Goal: Information Seeking & Learning: Check status

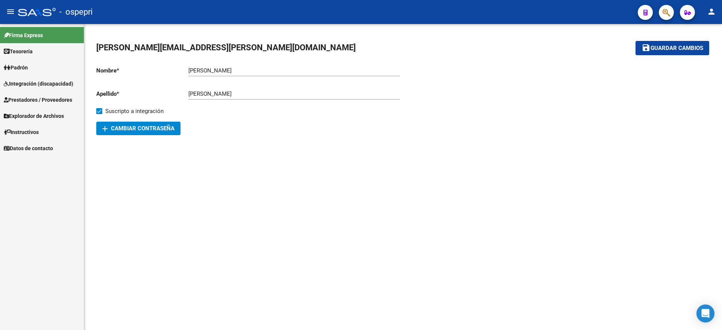
click at [39, 83] on span "Integración (discapacidad)" at bounding box center [39, 84] width 70 height 8
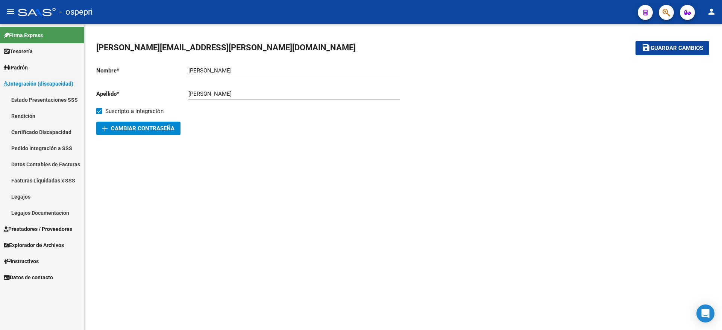
click at [36, 147] on link "Pedido Integración a SSS" at bounding box center [42, 148] width 84 height 16
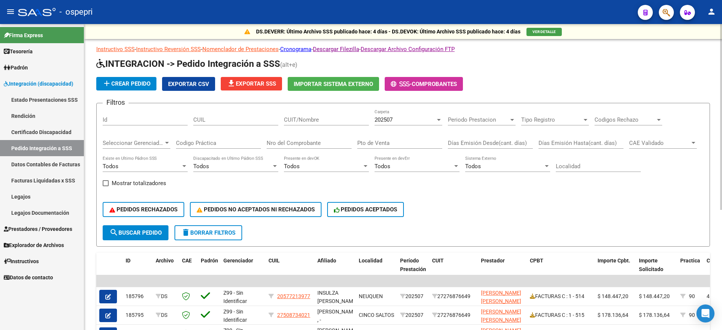
click at [398, 116] on div "202507 Carpeta" at bounding box center [408, 117] width 68 height 16
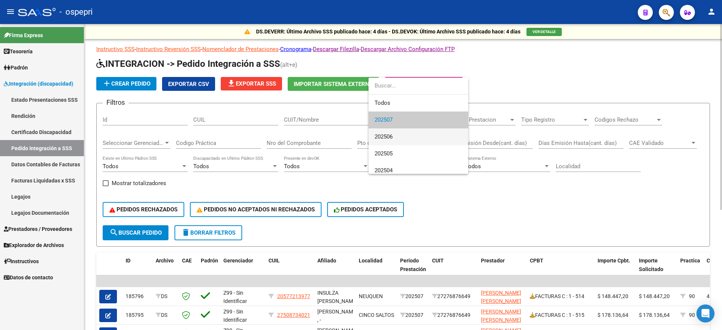
drag, startPoint x: 397, startPoint y: 139, endPoint x: 396, endPoint y: 159, distance: 20.0
click at [397, 139] on span "202506" at bounding box center [418, 137] width 88 height 17
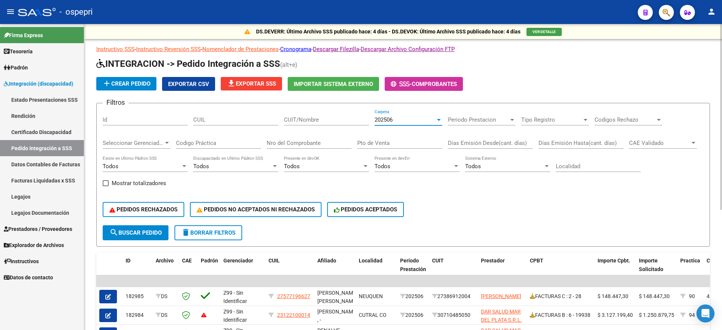
click at [309, 144] on input "Nro del Comprobante" at bounding box center [309, 143] width 85 height 7
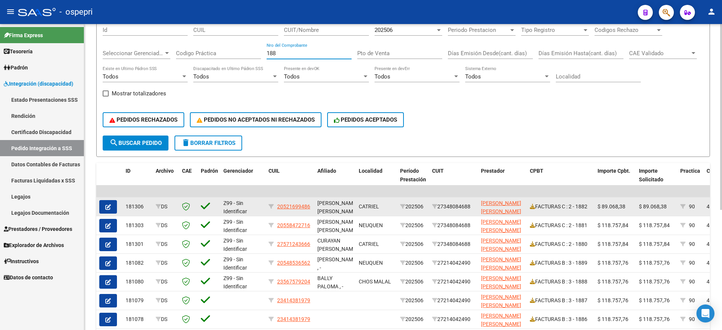
scroll to position [94, 0]
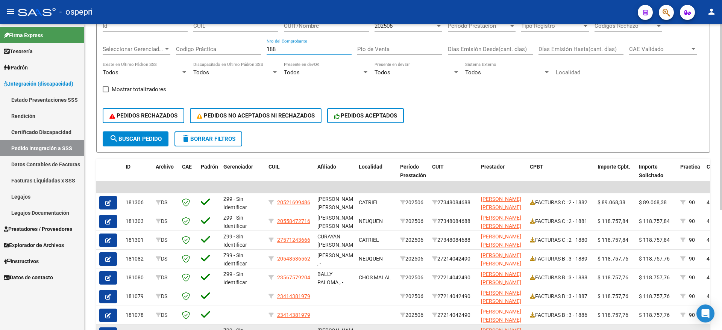
type input "188"
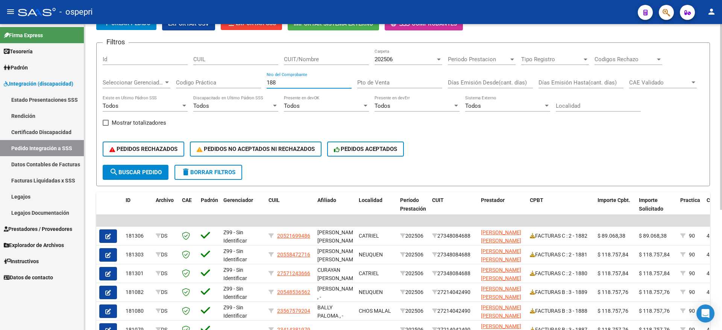
scroll to position [47, 0]
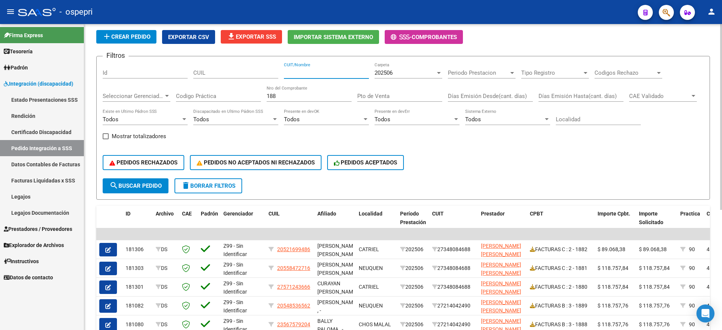
click at [311, 76] on div "CUIT/Nombre" at bounding box center [326, 70] width 85 height 16
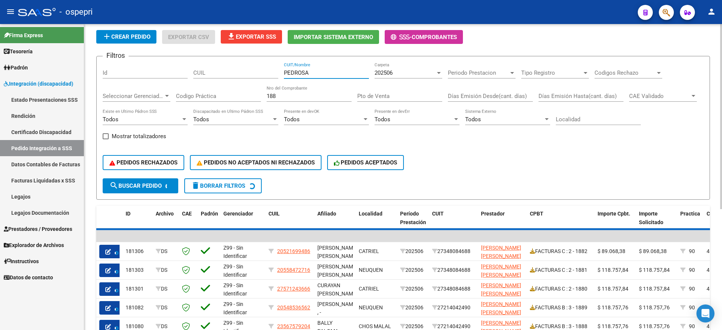
scroll to position [29, 0]
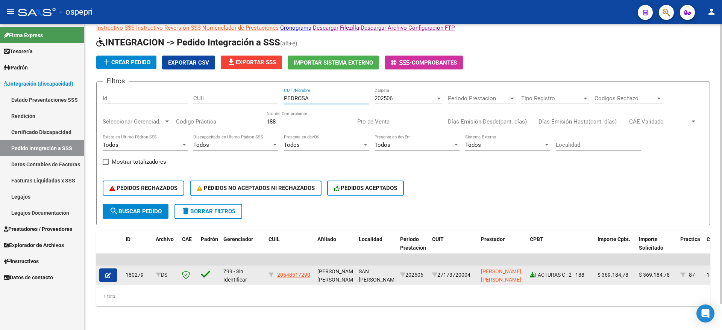
click at [532, 273] on icon at bounding box center [532, 275] width 5 height 5
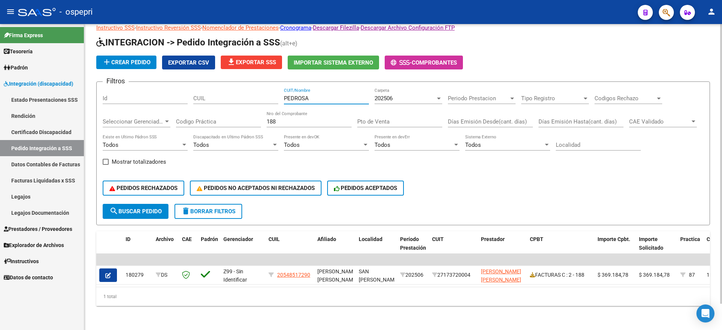
drag, startPoint x: 328, startPoint y: 92, endPoint x: 254, endPoint y: 94, distance: 74.1
click at [251, 94] on div "Filtros Id CUIL PEDROSA CUIT/Nombre 202506 Carpeta Periodo Prestacion Periodo P…" at bounding box center [403, 146] width 601 height 116
type input "PEREYRA"
drag, startPoint x: 274, startPoint y: 108, endPoint x: 233, endPoint y: 112, distance: 41.5
click at [233, 112] on div "Filtros Id CUIL [PERSON_NAME] CUIT/Nombre 202506 Carpeta Periodo Prestacion Per…" at bounding box center [403, 146] width 601 height 116
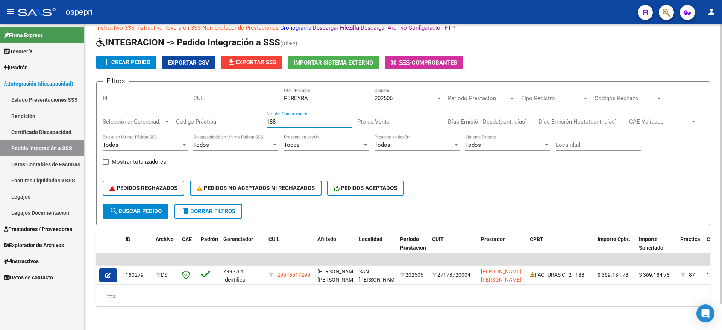
drag, startPoint x: 273, startPoint y: 113, endPoint x: 252, endPoint y: 115, distance: 20.4
click at [252, 115] on div "Filtros Id CUIL [PERSON_NAME] CUIT/Nombre 202506 Carpeta Periodo Prestacion Per…" at bounding box center [403, 146] width 601 height 116
type input "8"
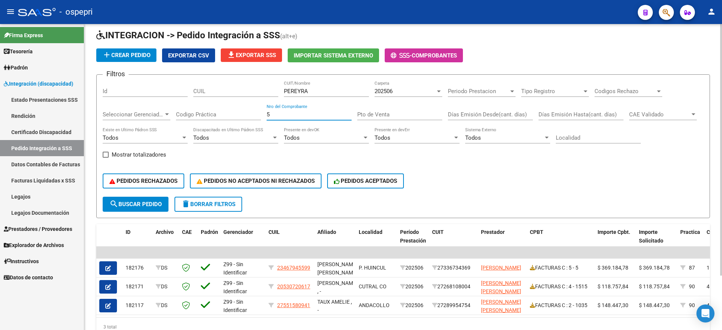
type input "5"
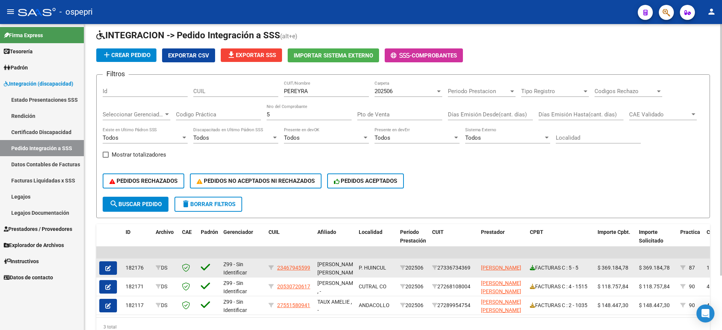
click at [531, 266] on icon at bounding box center [532, 267] width 5 height 5
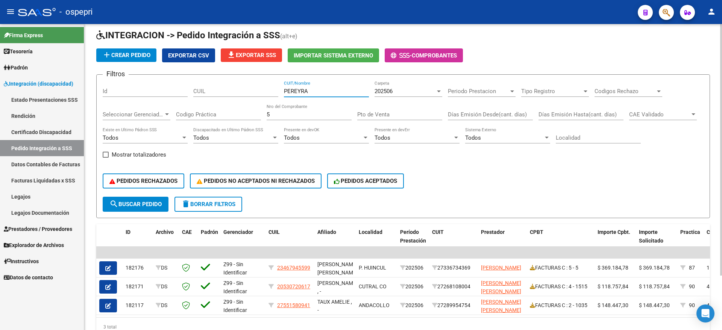
click at [324, 89] on input "PEREYRA" at bounding box center [326, 91] width 85 height 7
type input "PE"
click at [245, 91] on div "Filtros Id CUIL PE CUIT/Nombre 202506 Carpeta Periodo Prestacion Periodo Presta…" at bounding box center [403, 139] width 601 height 116
click at [248, 117] on div "Filtros Id CUIL CUIT/Nombre 202506 Carpeta Periodo Prestacion Periodo Prestacio…" at bounding box center [403, 139] width 601 height 116
drag, startPoint x: 251, startPoint y: 115, endPoint x: 234, endPoint y: 115, distance: 16.9
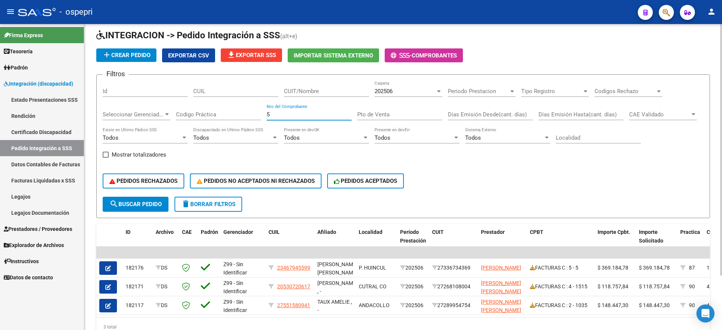
click at [235, 115] on div "Filtros Id CUIL CUIT/Nombre 202506 Carpeta Periodo Prestacion Periodo Prestacio…" at bounding box center [403, 139] width 601 height 116
click at [396, 88] on div "202506" at bounding box center [404, 91] width 61 height 7
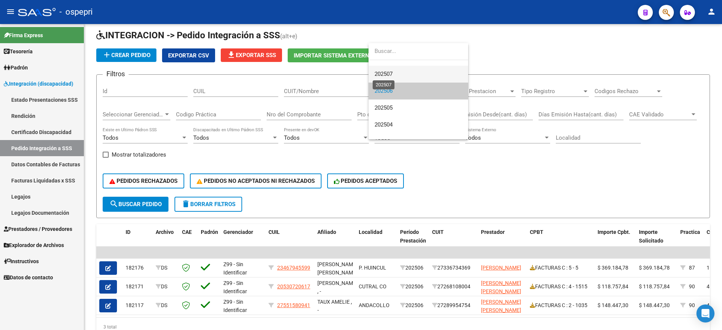
click at [392, 72] on span "202507" at bounding box center [383, 74] width 18 height 7
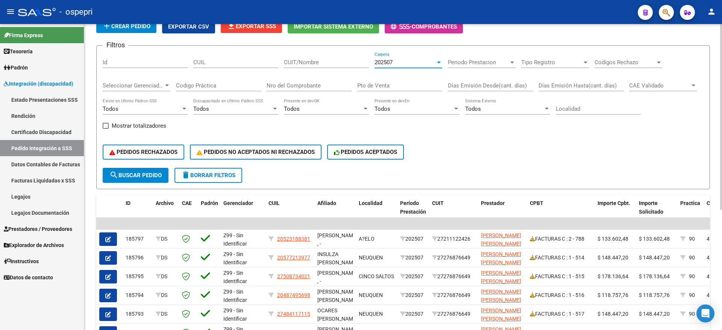
scroll to position [57, 0]
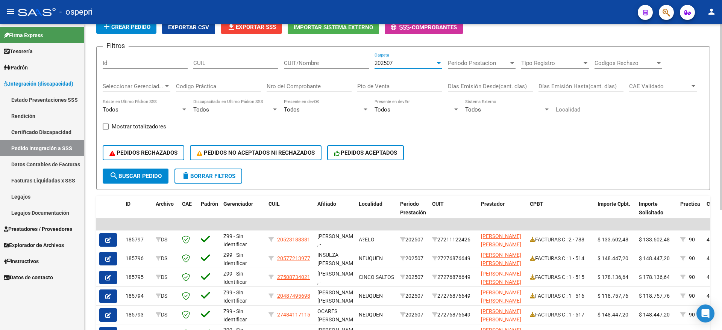
click at [186, 31] on button "Exportar CSV" at bounding box center [188, 27] width 53 height 14
click at [305, 85] on input "Nro del Comprobante" at bounding box center [309, 86] width 85 height 7
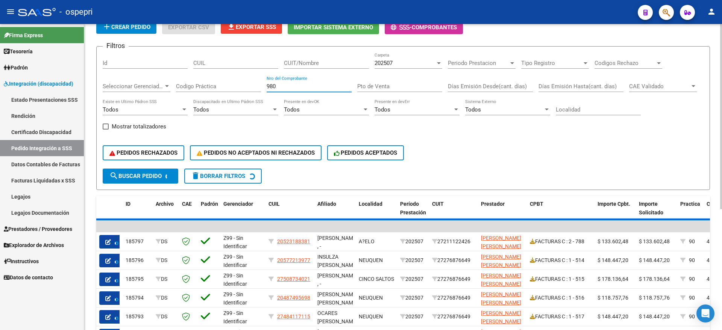
scroll to position [29, 0]
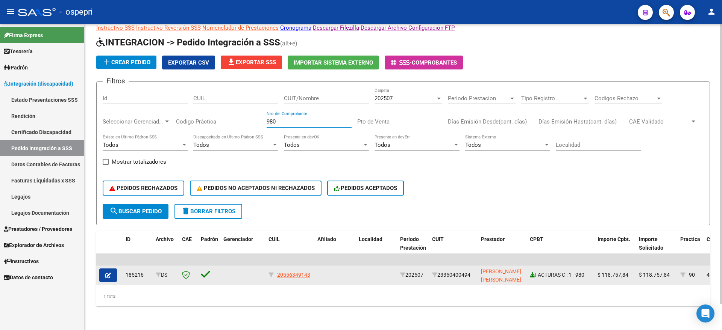
click at [533, 273] on icon at bounding box center [532, 275] width 5 height 5
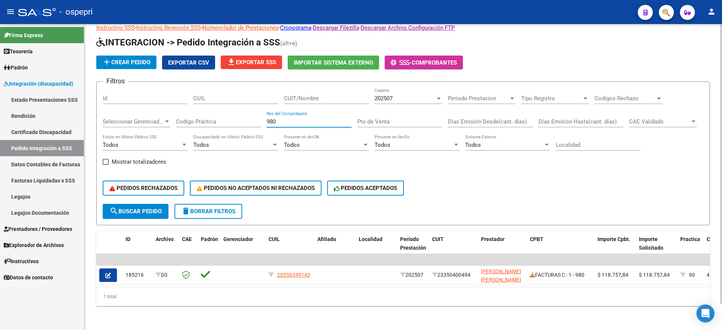
click at [257, 114] on div "Filtros Id CUIL CUIT/Nombre 202507 Carpeta Periodo Prestacion Periodo Prestacio…" at bounding box center [403, 146] width 601 height 116
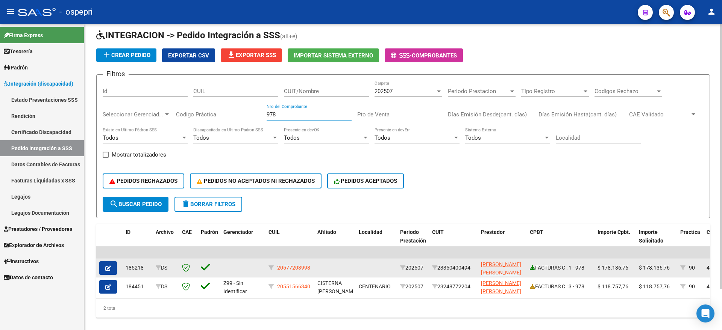
click at [535, 270] on icon at bounding box center [532, 267] width 5 height 5
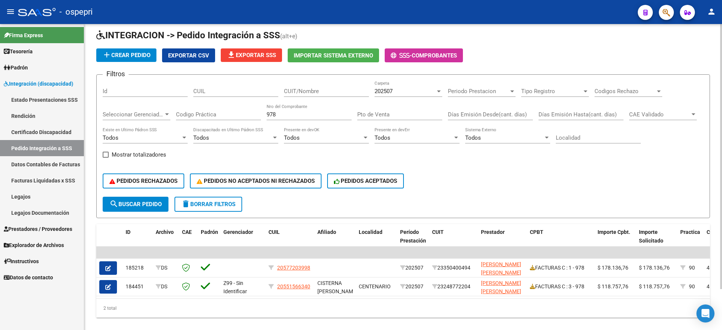
click at [212, 121] on div "Filtros Id CUIL CUIT/Nombre 202507 Carpeta Periodo Prestacion Periodo Prestacio…" at bounding box center [403, 139] width 601 height 116
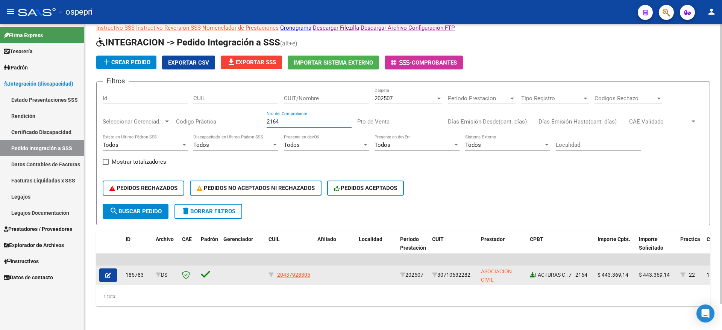
click at [532, 273] on icon at bounding box center [532, 275] width 5 height 5
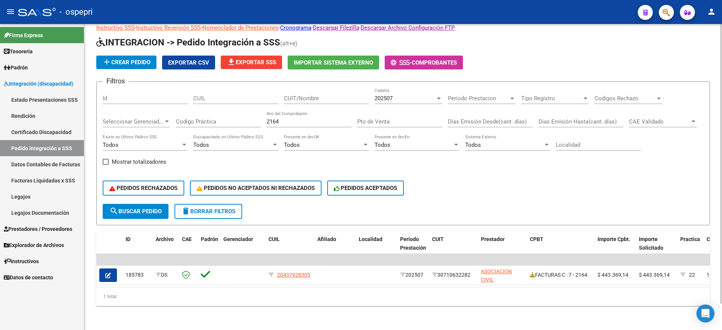
drag, startPoint x: 307, startPoint y: 113, endPoint x: 232, endPoint y: 120, distance: 75.9
click at [232, 120] on div "Filtros Id CUIL CUIT/Nombre 202507 Carpeta Periodo Prestacion Periodo Prestacio…" at bounding box center [403, 146] width 601 height 116
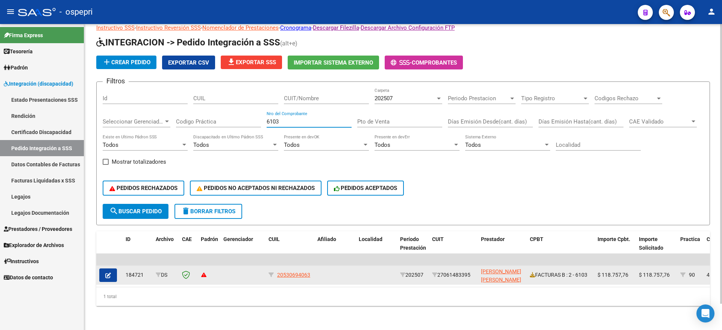
click at [535, 271] on div "FACTURAS B : 2 - 6103" at bounding box center [561, 275] width 62 height 9
click at [533, 273] on icon at bounding box center [532, 275] width 5 height 5
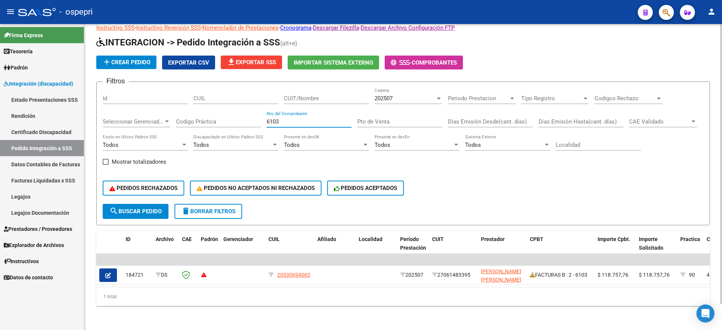
drag, startPoint x: 281, startPoint y: 115, endPoint x: 247, endPoint y: 114, distance: 33.8
click at [247, 114] on div "Filtros Id CUIL CUIT/Nombre 202507 Carpeta Periodo Prestacion Periodo Prestacio…" at bounding box center [403, 146] width 601 height 116
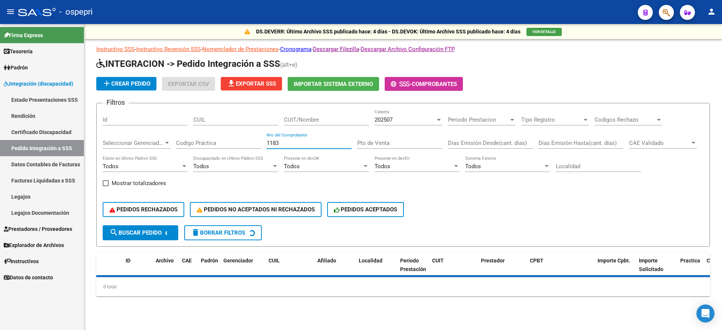
scroll to position [0, 0]
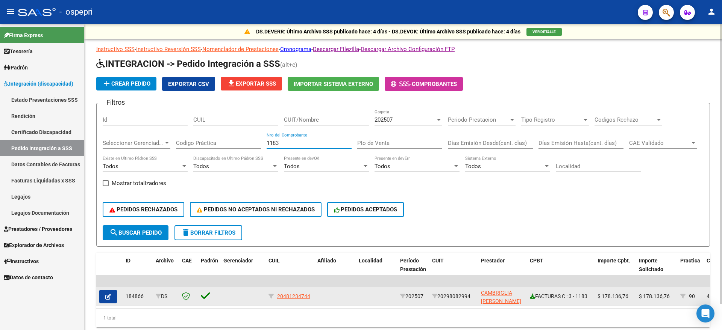
click at [530, 297] on icon at bounding box center [532, 296] width 5 height 5
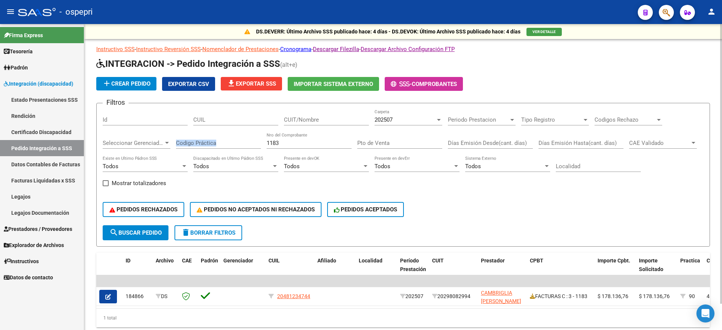
drag, startPoint x: 250, startPoint y: 147, endPoint x: 244, endPoint y: 147, distance: 6.8
click at [244, 147] on div "Filtros Id CUIL CUIT/Nombre 202507 Carpeta Periodo Prestacion Periodo Prestacio…" at bounding box center [403, 167] width 601 height 116
click at [292, 140] on input "1183" at bounding box center [309, 143] width 85 height 7
drag, startPoint x: 289, startPoint y: 144, endPoint x: 234, endPoint y: 144, distance: 55.3
click at [234, 144] on div "Filtros Id CUIL CUIT/Nombre 202507 Carpeta Periodo Prestacion Periodo Prestacio…" at bounding box center [403, 167] width 601 height 116
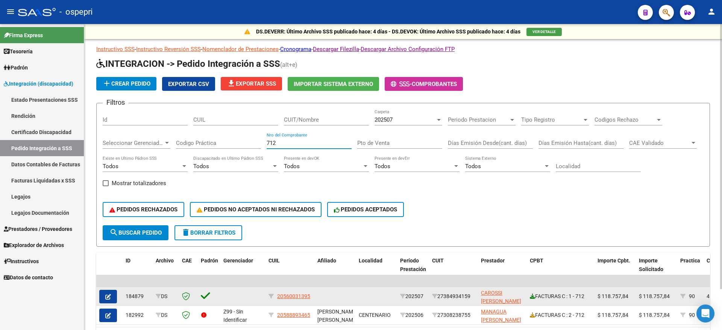
click at [533, 295] on icon at bounding box center [532, 296] width 5 height 5
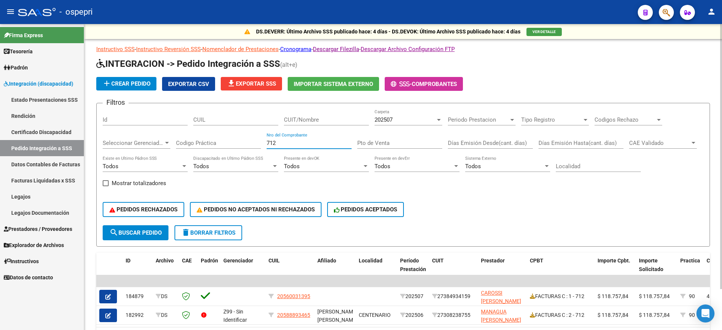
drag, startPoint x: 288, startPoint y: 144, endPoint x: 263, endPoint y: 163, distance: 31.6
click at [257, 144] on div "Filtros Id CUIL CUIT/Nombre 202507 Carpeta Periodo Prestacion Periodo Prestacio…" at bounding box center [403, 167] width 601 height 116
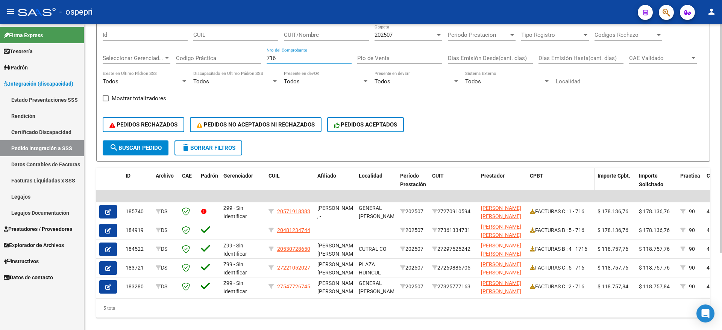
scroll to position [94, 0]
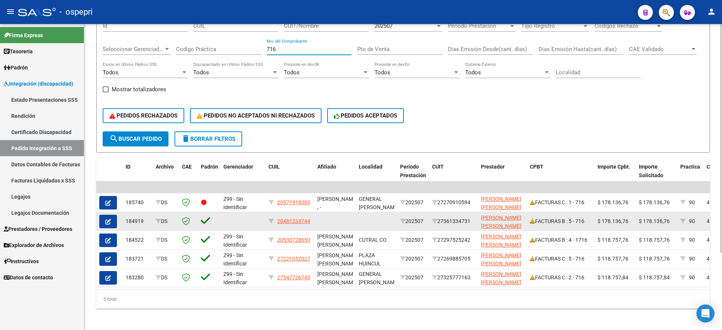
click at [529, 219] on datatable-body-cell "FACTURAS B : 5 - 716" at bounding box center [561, 221] width 68 height 18
click at [532, 221] on icon at bounding box center [532, 221] width 5 height 5
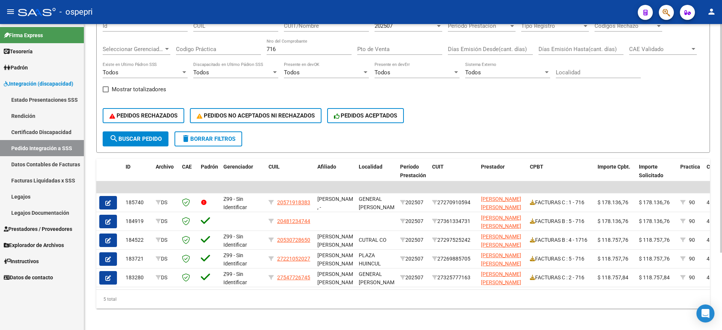
drag, startPoint x: 271, startPoint y: 51, endPoint x: 243, endPoint y: 51, distance: 27.8
click at [243, 51] on div "Filtros Id CUIL CUIT/Nombre 202507 Carpeta Periodo Prestacion Periodo Prestacio…" at bounding box center [403, 73] width 601 height 116
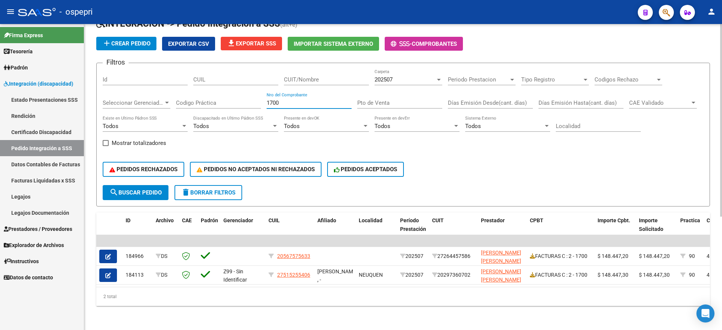
scroll to position [47, 0]
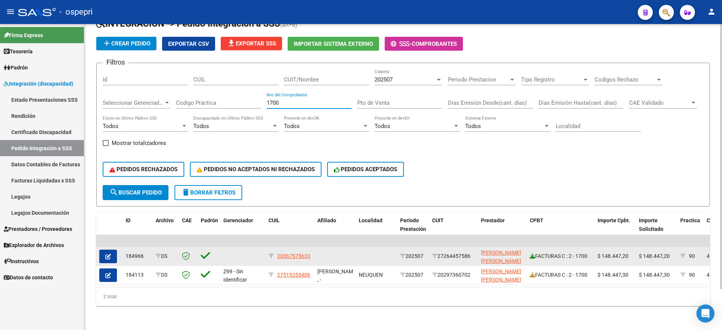
type input "1700"
click at [532, 254] on icon at bounding box center [532, 256] width 5 height 5
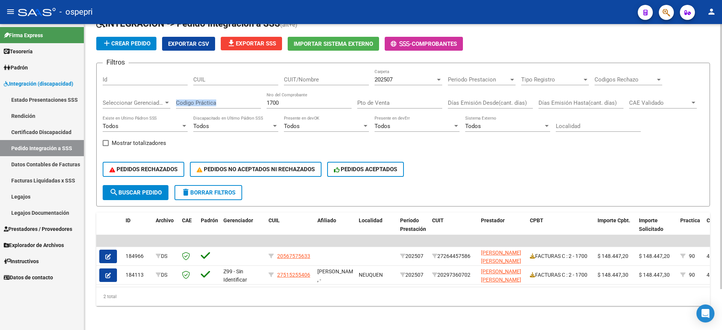
drag, startPoint x: 301, startPoint y: 99, endPoint x: 223, endPoint y: 99, distance: 77.8
click at [223, 99] on div "Filtros Id CUIL CUIT/Nombre 202507 Carpeta Periodo Prestacion Periodo Prestacio…" at bounding box center [403, 127] width 601 height 116
click at [303, 100] on input "1700" at bounding box center [309, 103] width 85 height 7
type input "1700"
click at [327, 105] on div "1700 Nro del Comprobante" at bounding box center [309, 103] width 85 height 23
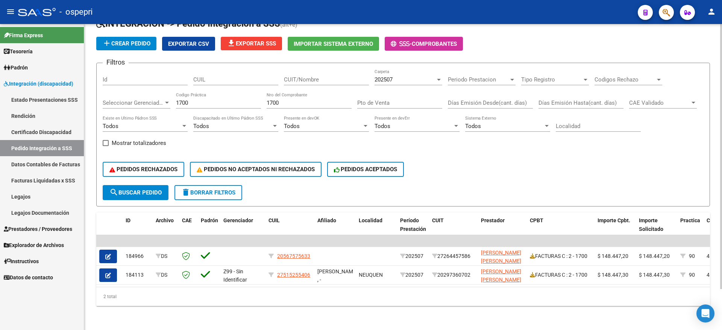
drag, startPoint x: 259, startPoint y: 96, endPoint x: 249, endPoint y: 97, distance: 9.8
click at [247, 97] on div "Filtros Id CUIL CUIT/Nombre 202507 Carpeta Periodo Prestacion Periodo Prestacio…" at bounding box center [403, 127] width 601 height 116
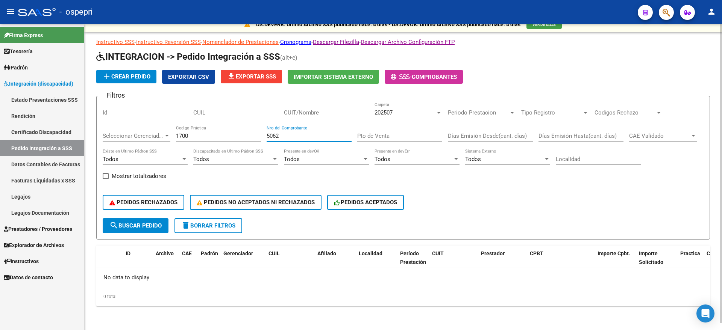
scroll to position [7, 0]
drag, startPoint x: 599, startPoint y: 198, endPoint x: 538, endPoint y: 167, distance: 68.4
click at [599, 197] on div "PEDIDOS RECHAZADOS PEDIDOS NO ACEPTADOS NI RECHAZADOS PEDIDOS ACEPTADOS" at bounding box center [403, 203] width 601 height 32
drag, startPoint x: 309, startPoint y: 135, endPoint x: 260, endPoint y: 139, distance: 49.4
click at [260, 139] on div "Filtros Id CUIL CUIT/Nombre 202507 Carpeta Periodo Prestacion Periodo Prestacio…" at bounding box center [403, 160] width 601 height 116
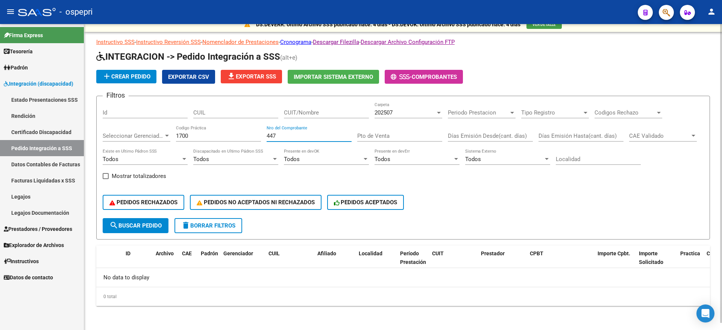
type input "447"
drag, startPoint x: 185, startPoint y: 135, endPoint x: 171, endPoint y: 135, distance: 13.5
click at [171, 135] on div "Filtros Id CUIL CUIT/Nombre 202507 Carpeta Periodo Prestacion Periodo Prestacio…" at bounding box center [403, 160] width 601 height 116
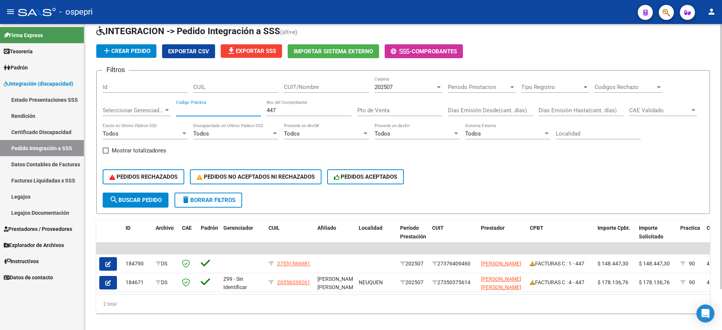
scroll to position [47, 0]
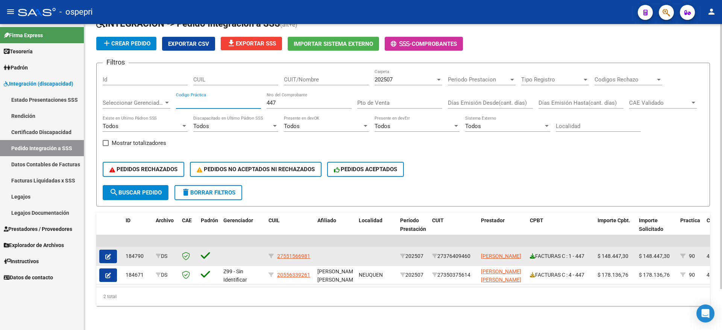
click at [534, 254] on icon at bounding box center [532, 256] width 5 height 5
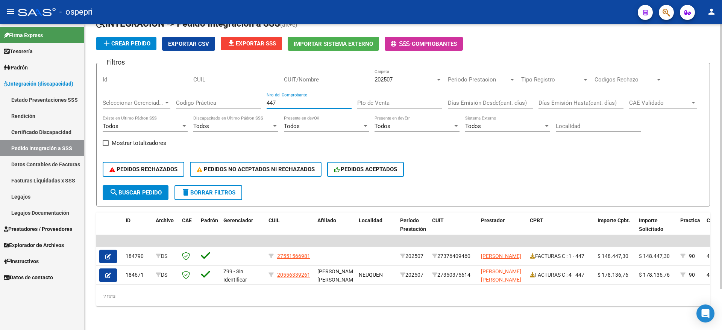
drag, startPoint x: 280, startPoint y: 94, endPoint x: 257, endPoint y: 97, distance: 22.8
click at [254, 95] on div "Filtros Id CUIL CUIT/Nombre 202507 Carpeta Periodo Prestacion Periodo Prestacio…" at bounding box center [403, 127] width 601 height 116
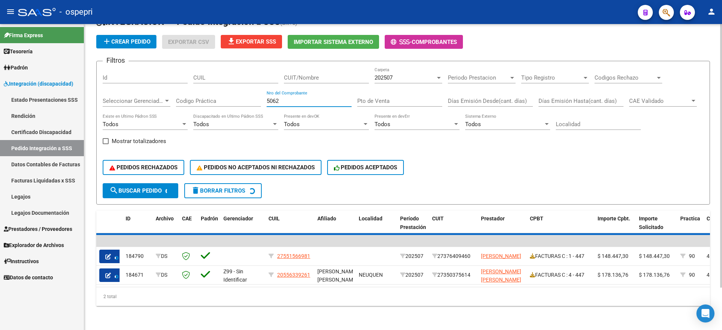
scroll to position [29, 0]
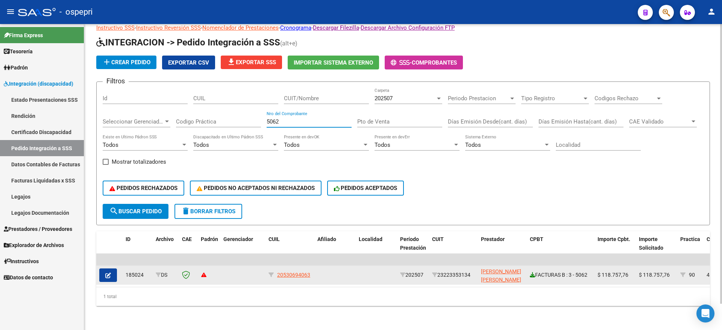
click at [534, 273] on icon at bounding box center [532, 275] width 5 height 5
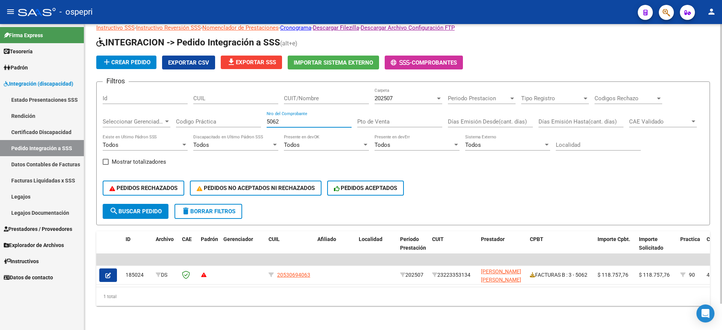
drag, startPoint x: 228, startPoint y: 115, endPoint x: 239, endPoint y: 115, distance: 11.3
click at [228, 115] on div "Filtros Id CUIL CUIT/Nombre 202507 Carpeta Periodo Prestacion Periodo Prestacio…" at bounding box center [403, 146] width 601 height 116
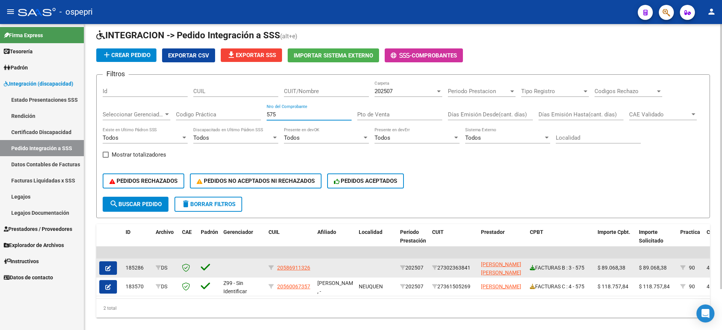
click at [532, 268] on icon at bounding box center [532, 267] width 5 height 5
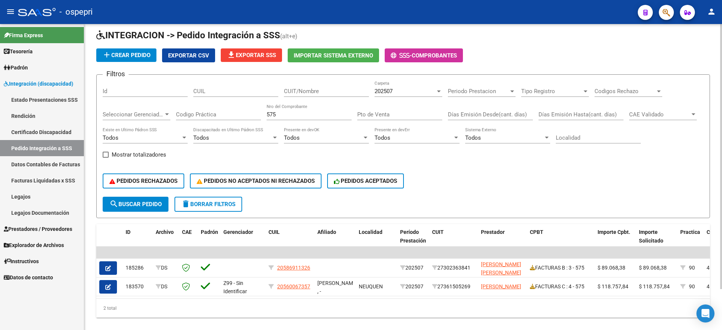
drag, startPoint x: 288, startPoint y: 114, endPoint x: 256, endPoint y: 116, distance: 32.8
click at [254, 116] on div "Filtros Id CUIL CUIT/Nombre 202507 Carpeta Periodo Prestacion Periodo Prestacio…" at bounding box center [403, 139] width 601 height 116
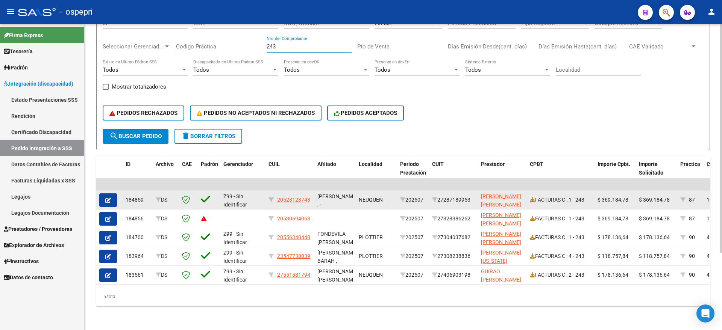
scroll to position [104, 0]
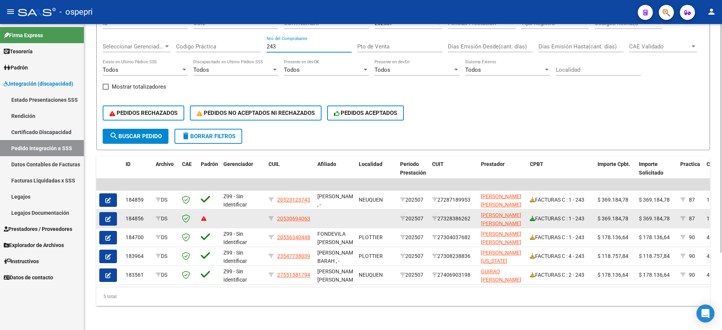
click at [534, 216] on icon at bounding box center [532, 218] width 5 height 5
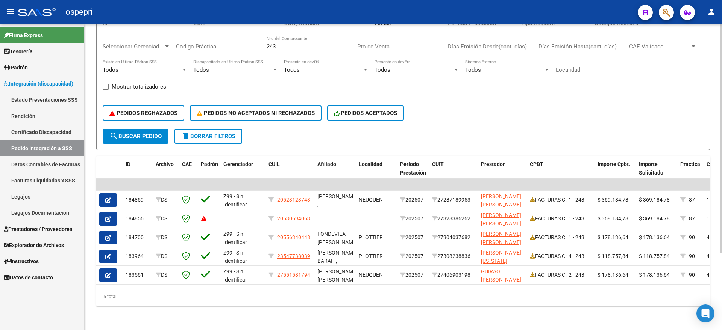
drag, startPoint x: 270, startPoint y: 38, endPoint x: 265, endPoint y: 41, distance: 5.4
click at [256, 38] on div "Filtros Id CUIL CUIT/Nombre 202507 Carpeta Periodo Prestacion Periodo Prestacio…" at bounding box center [403, 71] width 601 height 116
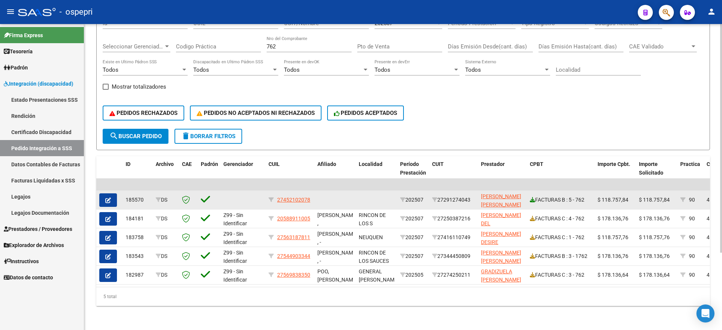
click at [533, 197] on icon at bounding box center [532, 199] width 5 height 5
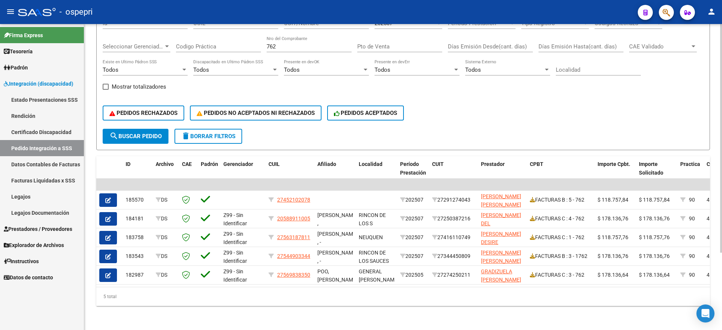
drag, startPoint x: 292, startPoint y: 41, endPoint x: 257, endPoint y: 39, distance: 35.4
click at [257, 39] on div "Filtros Id CUIL CUIT/Nombre 202507 Carpeta Periodo Prestacion Periodo Prestacio…" at bounding box center [403, 71] width 601 height 116
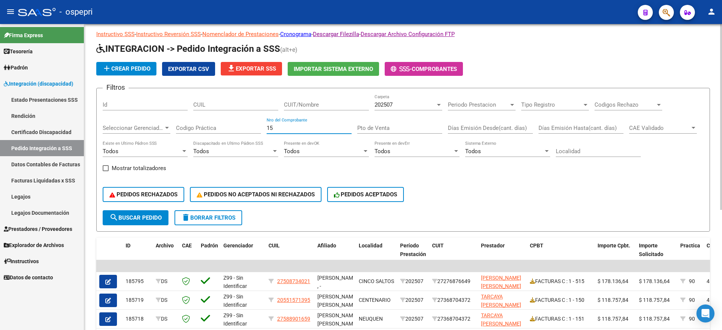
scroll to position [10, 0]
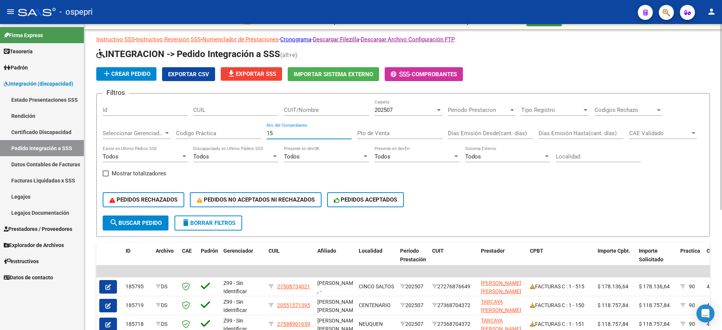
type input "15"
click at [308, 105] on div "CUIT/Nombre" at bounding box center [326, 108] width 85 height 16
click at [310, 109] on input "CUIT/Nombre" at bounding box center [326, 110] width 85 height 7
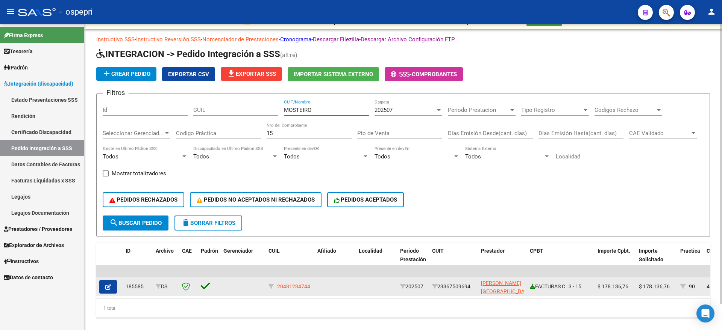
type input "MOSTEIRO"
click at [534, 285] on icon at bounding box center [532, 286] width 5 height 5
